Goal: Consume media (video, audio): Consume media (video, audio)

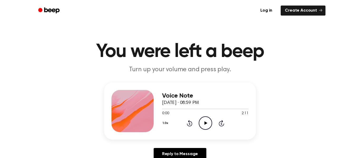
click at [205, 124] on icon at bounding box center [205, 122] width 3 height 3
click at [204, 122] on icon at bounding box center [205, 122] width 3 height 3
click at [204, 123] on icon "Play Audio" at bounding box center [205, 122] width 13 height 13
click at [207, 126] on icon "Pause Audio" at bounding box center [205, 122] width 13 height 13
click at [207, 126] on icon "Play Audio" at bounding box center [205, 122] width 13 height 13
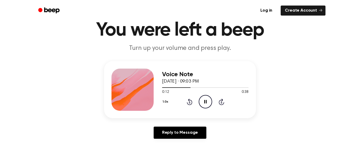
scroll to position [22, 0]
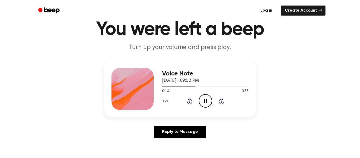
click at [186, 98] on icon "Rewind 5 seconds" at bounding box center [189, 100] width 6 height 7
click at [282, 50] on header "You were left a beep Turn up your volume and press play." at bounding box center [179, 36] width 347 height 32
